Goal: Information Seeking & Learning: Learn about a topic

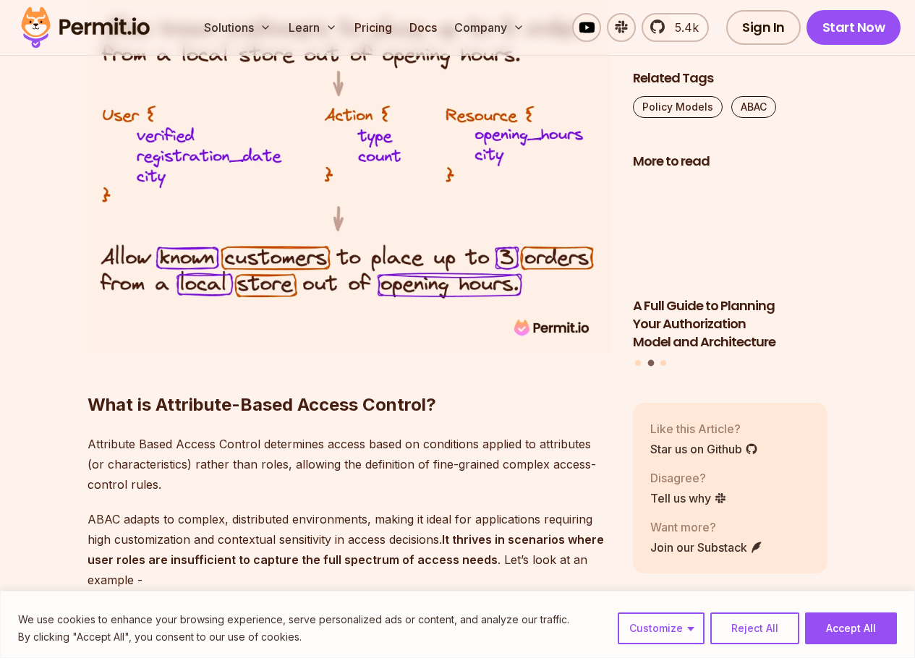
scroll to position [1302, 0]
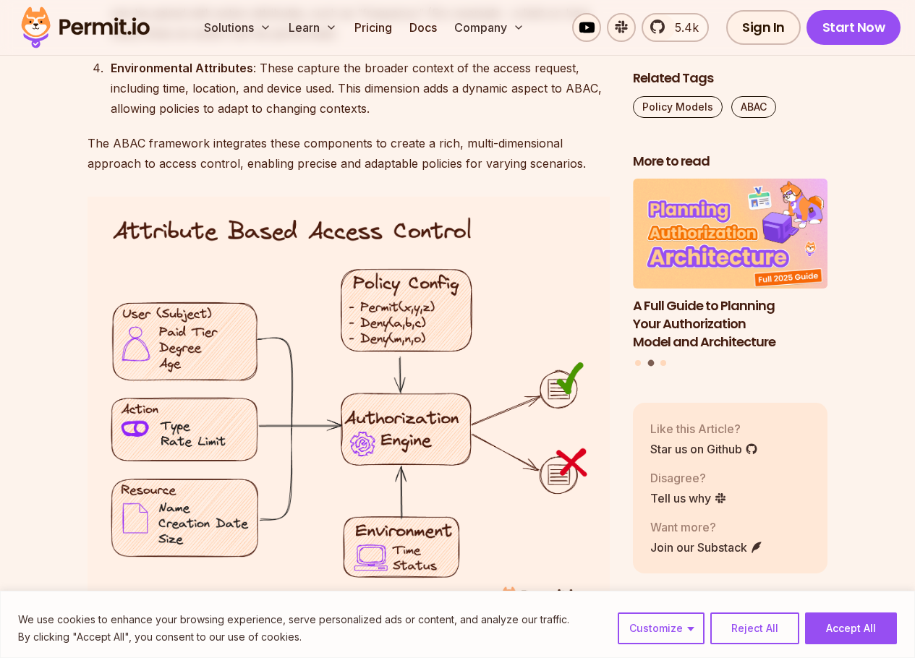
scroll to position [2343, 0]
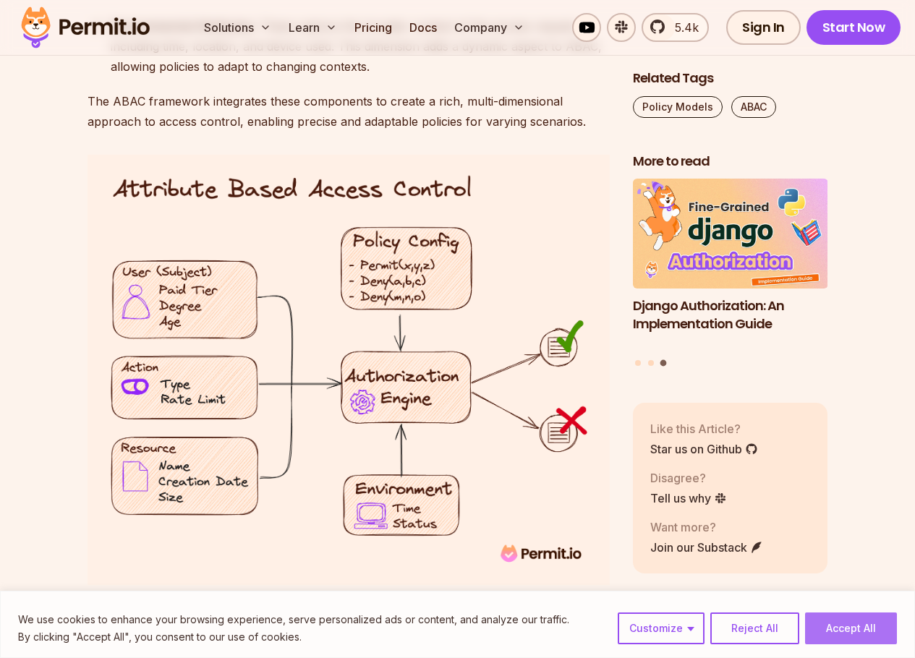
click at [853, 620] on button "Accept All" at bounding box center [851, 629] width 92 height 32
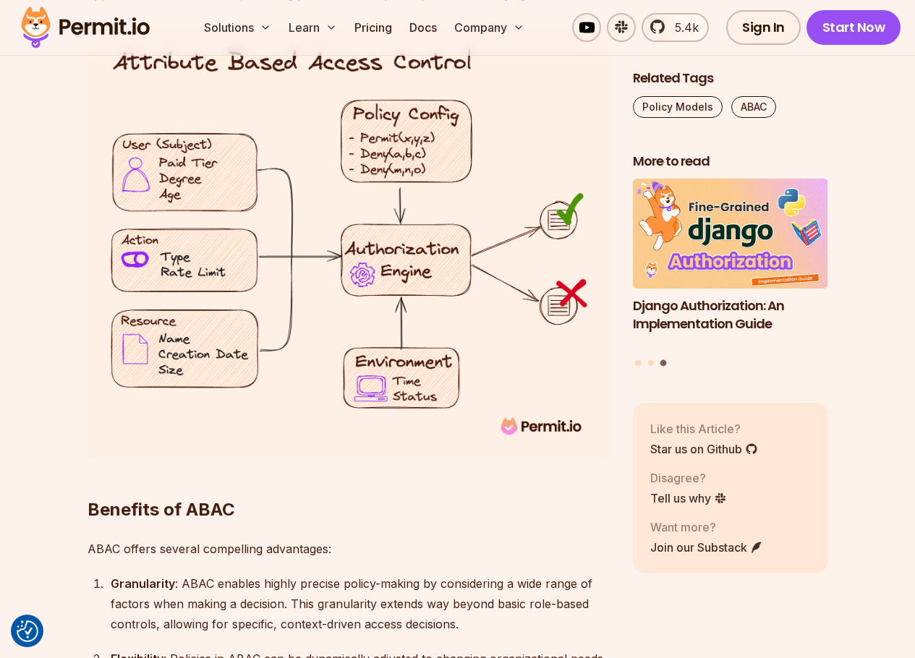
scroll to position [2430, 0]
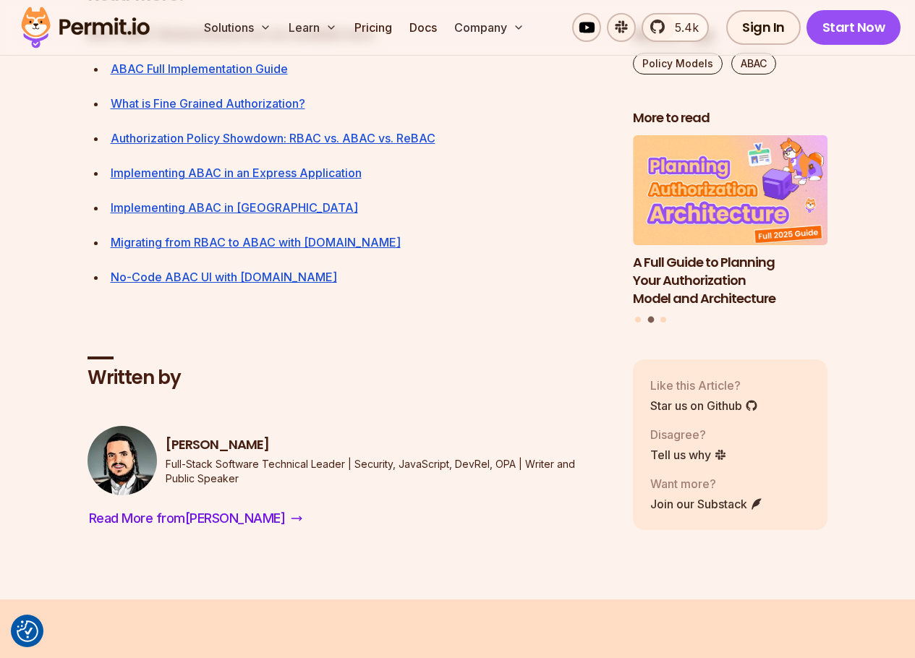
scroll to position [6596, 0]
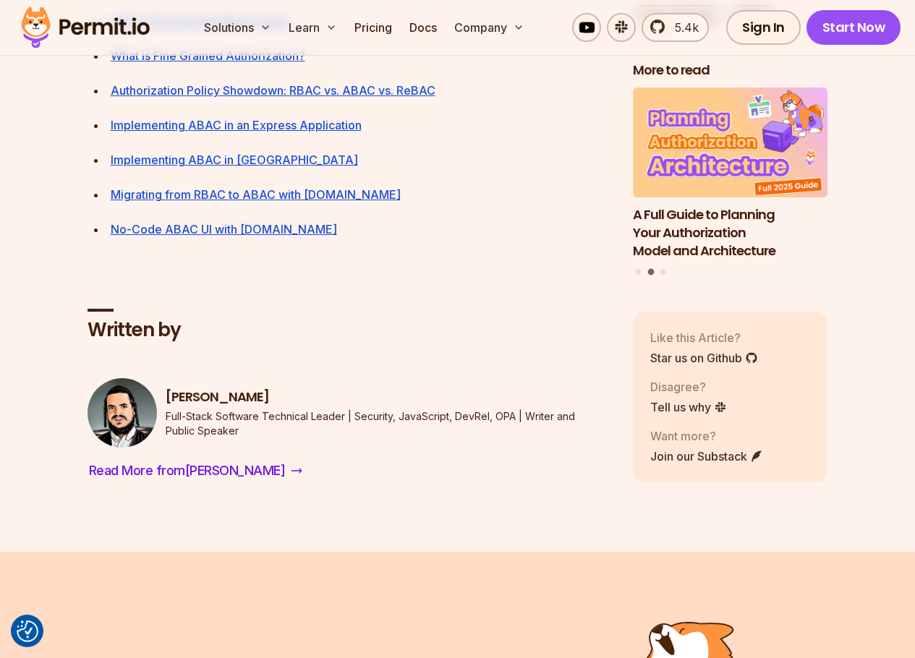
click at [122, 28] on link "ABAC Full Implementation Guide" at bounding box center [199, 21] width 177 height 14
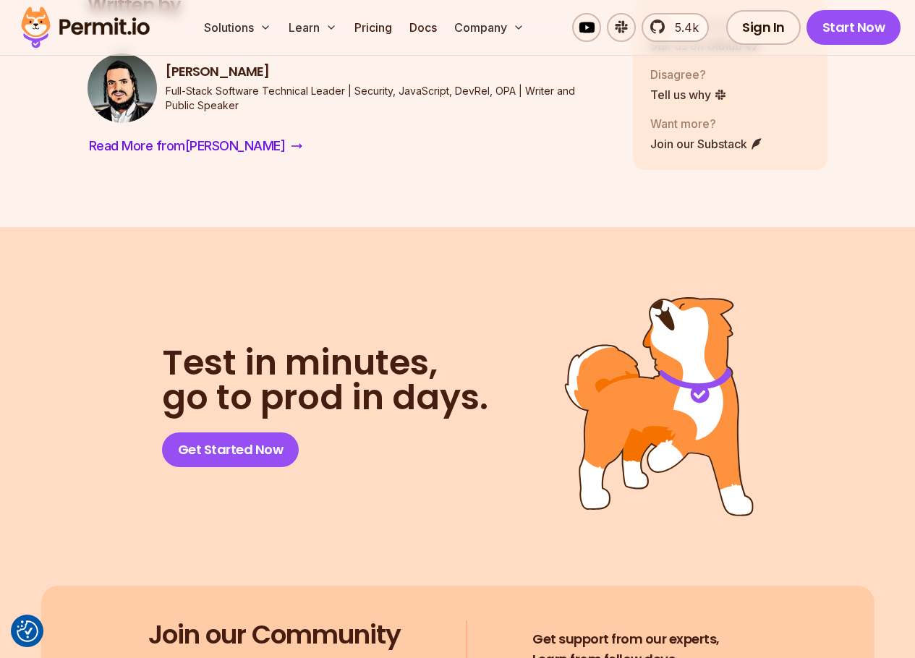
scroll to position [7464, 0]
